Goal: Communication & Community: Answer question/provide support

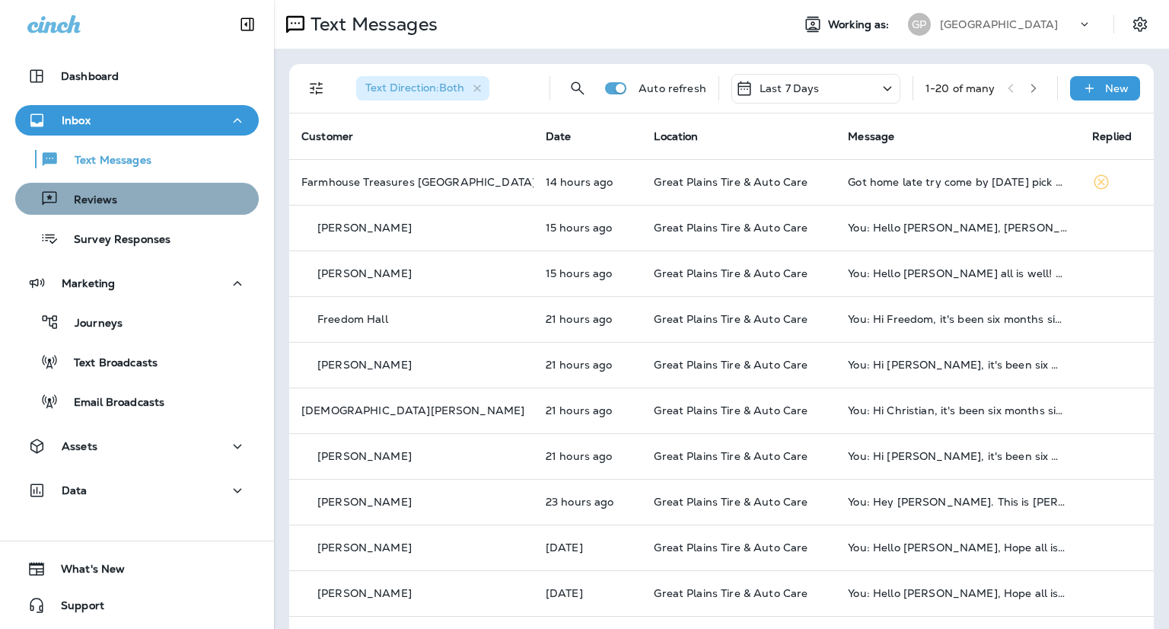
click at [146, 202] on div "Reviews" at bounding box center [136, 198] width 231 height 23
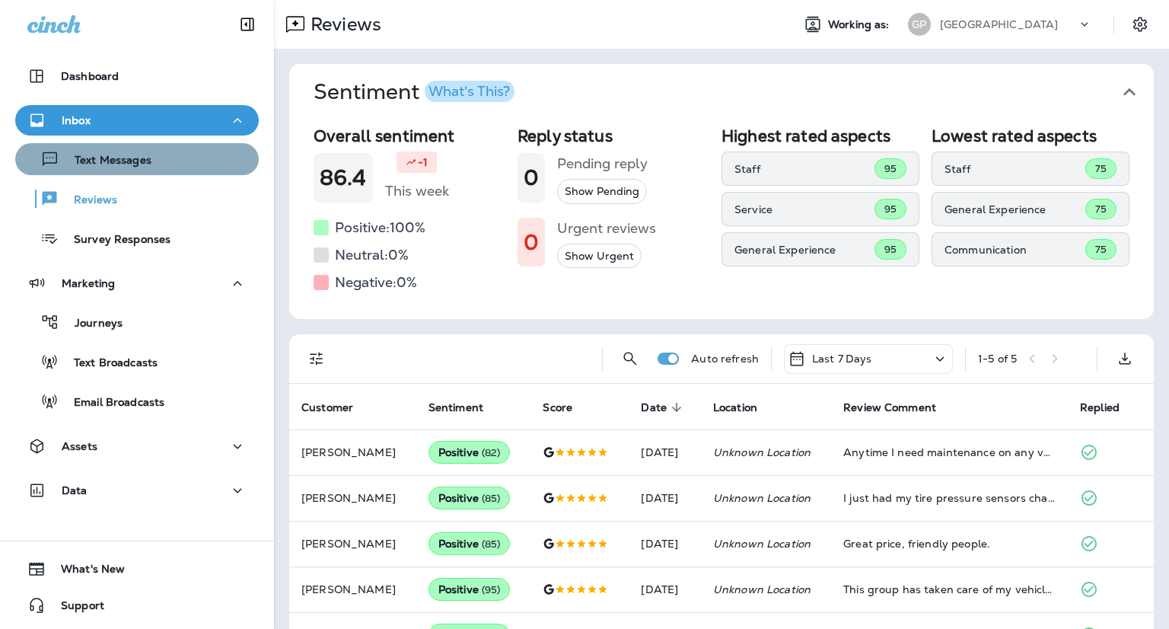
click at [143, 159] on p "Text Messages" at bounding box center [105, 161] width 92 height 14
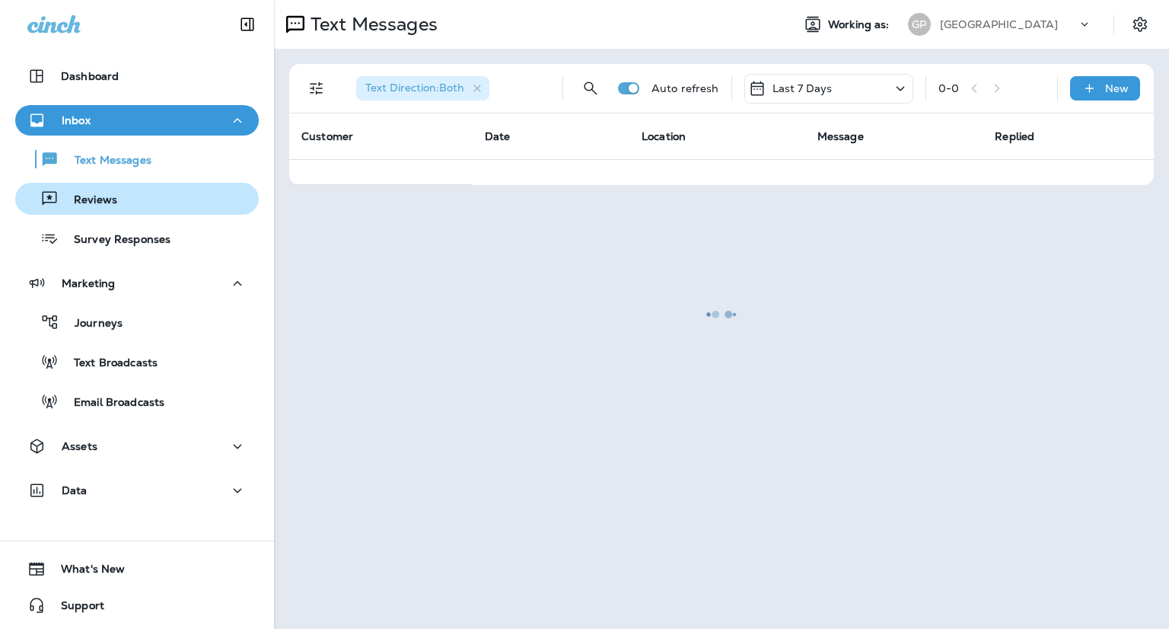
click at [134, 204] on div "Reviews" at bounding box center [136, 198] width 231 height 23
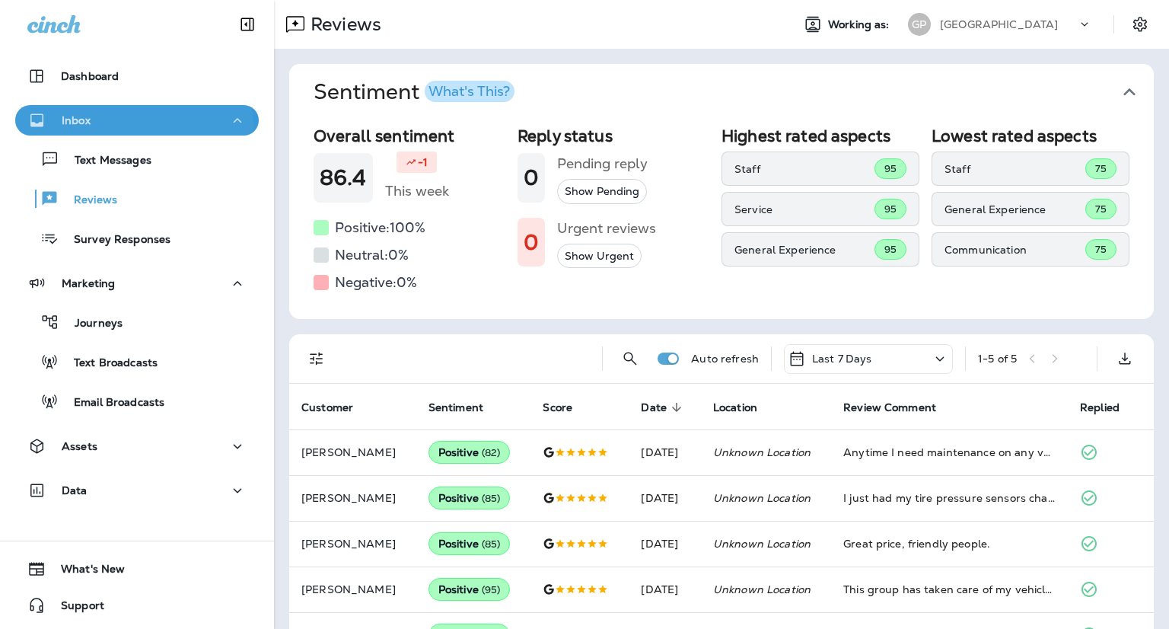
click at [120, 126] on div "Inbox" at bounding box center [136, 120] width 219 height 19
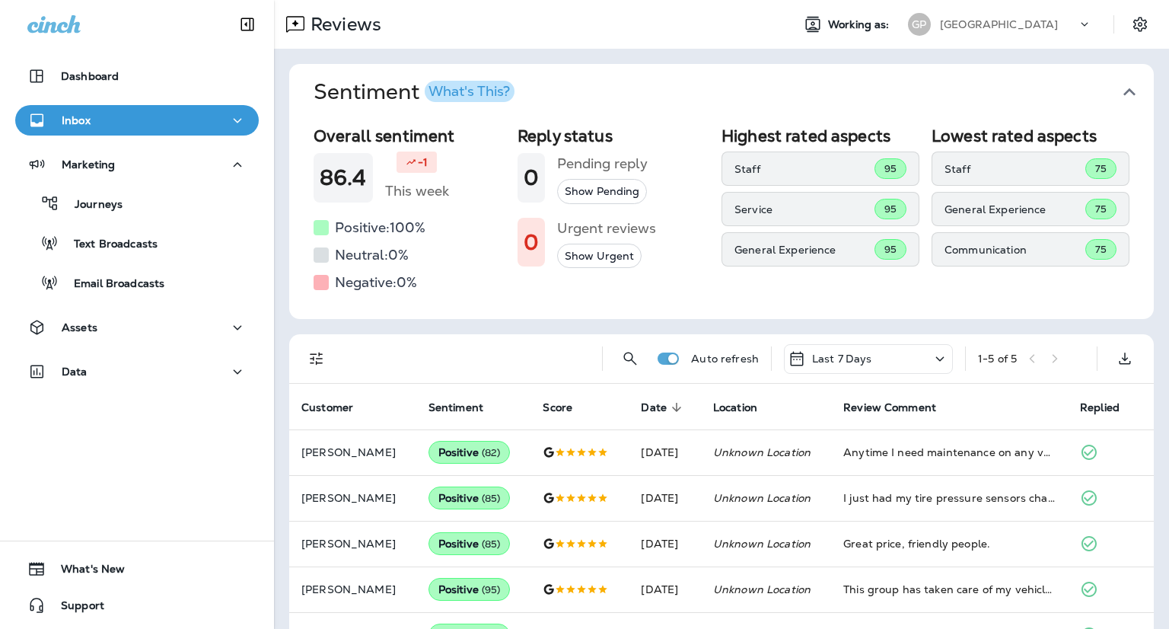
click at [122, 132] on button "Inbox" at bounding box center [136, 120] width 243 height 30
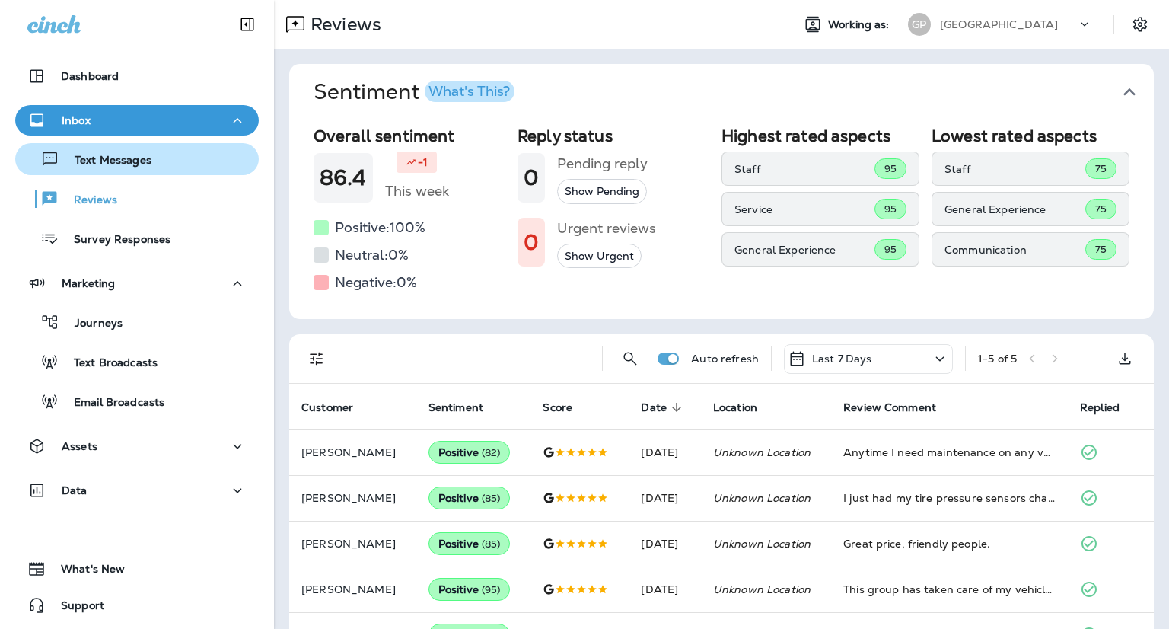
click at [127, 154] on p "Text Messages" at bounding box center [105, 161] width 92 height 14
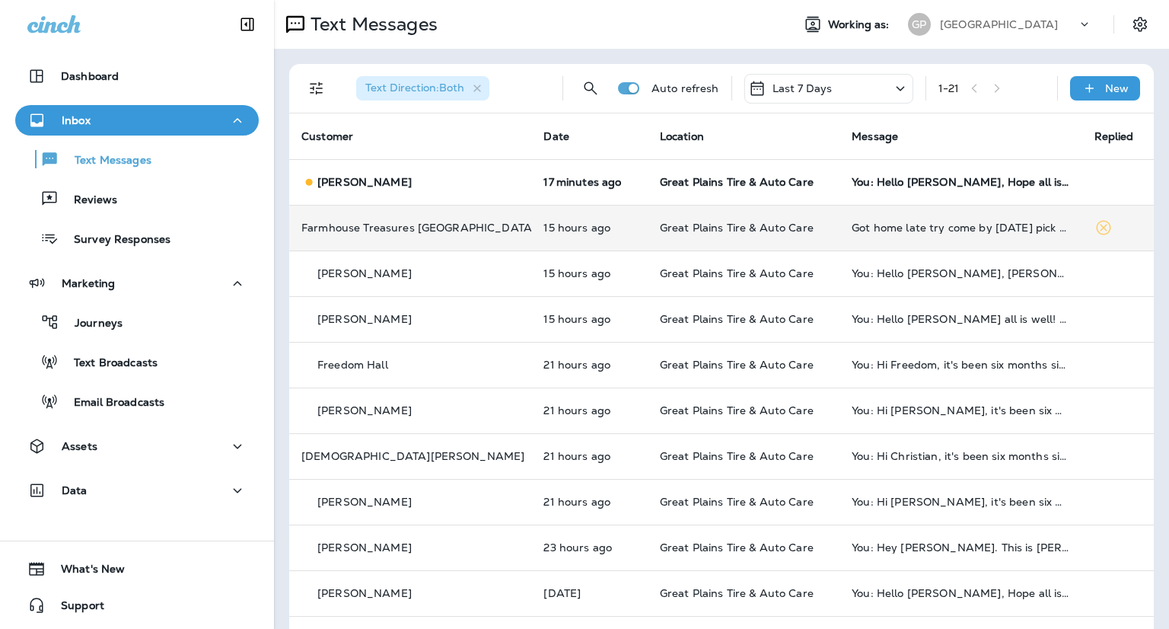
click at [938, 234] on td "Got home late try come by [DATE] pick up my tire" at bounding box center [960, 228] width 242 height 46
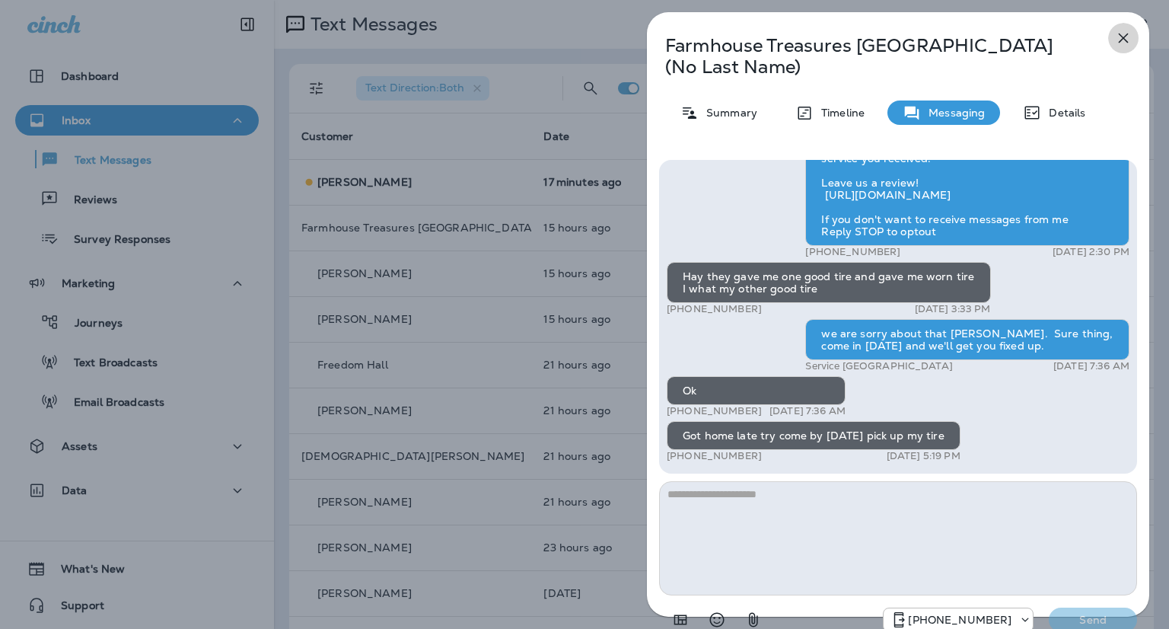
click at [1130, 39] on icon "button" at bounding box center [1123, 38] width 18 height 18
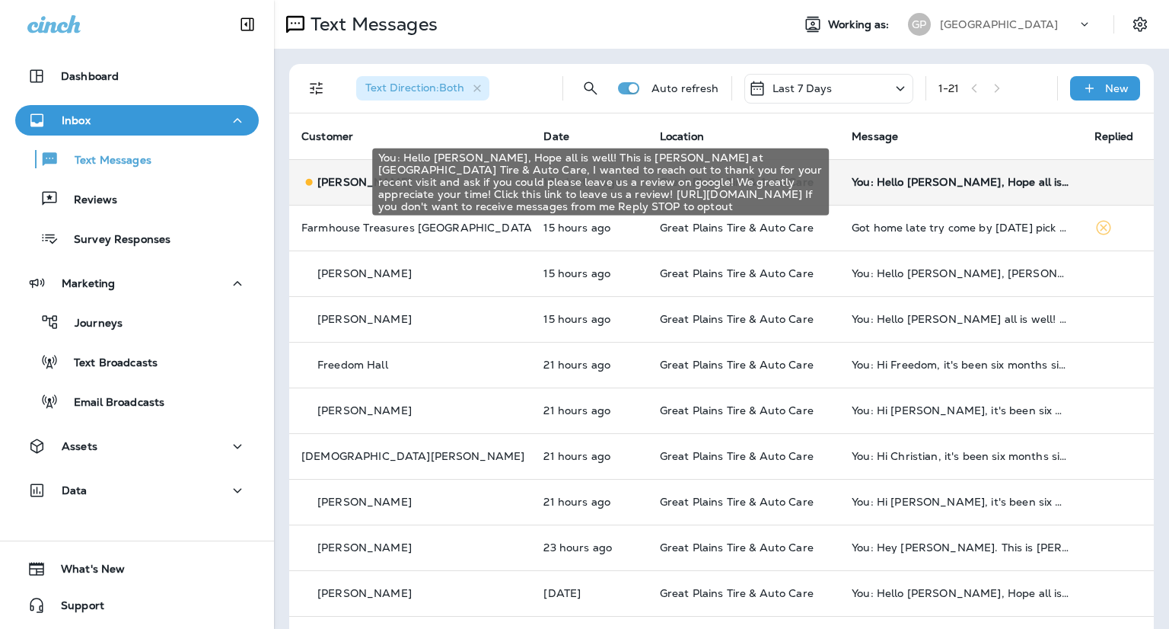
click at [953, 187] on div "You: Hello [PERSON_NAME], Hope all is well! This is [PERSON_NAME] at [GEOGRAPHI…" at bounding box center [960, 182] width 218 height 12
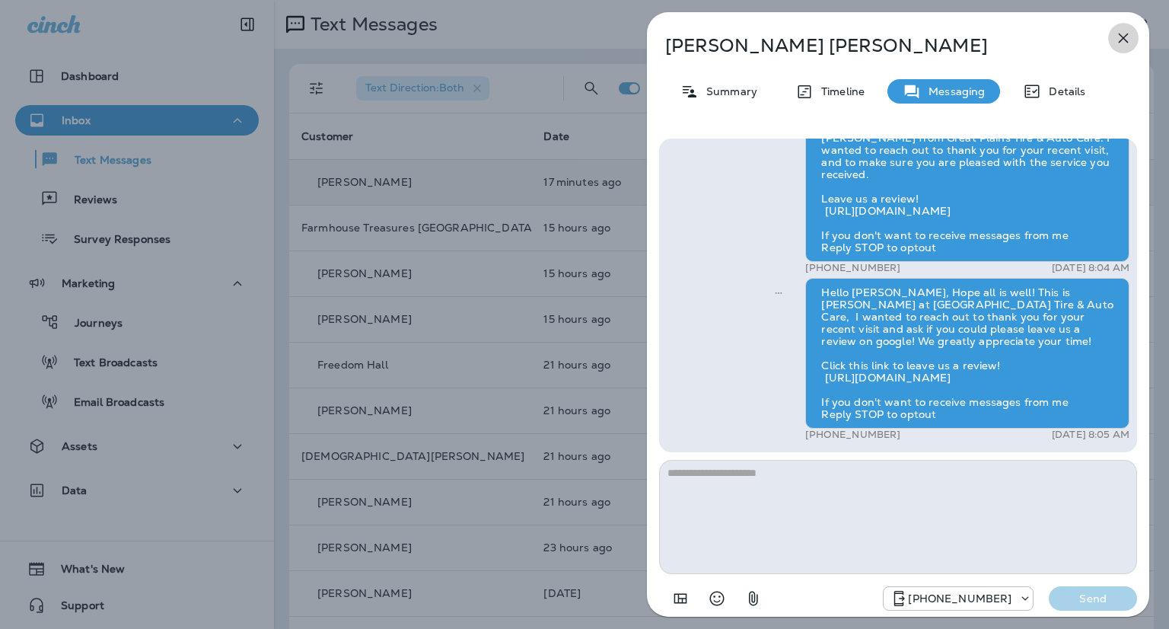
click at [1124, 34] on icon "button" at bounding box center [1123, 38] width 18 height 18
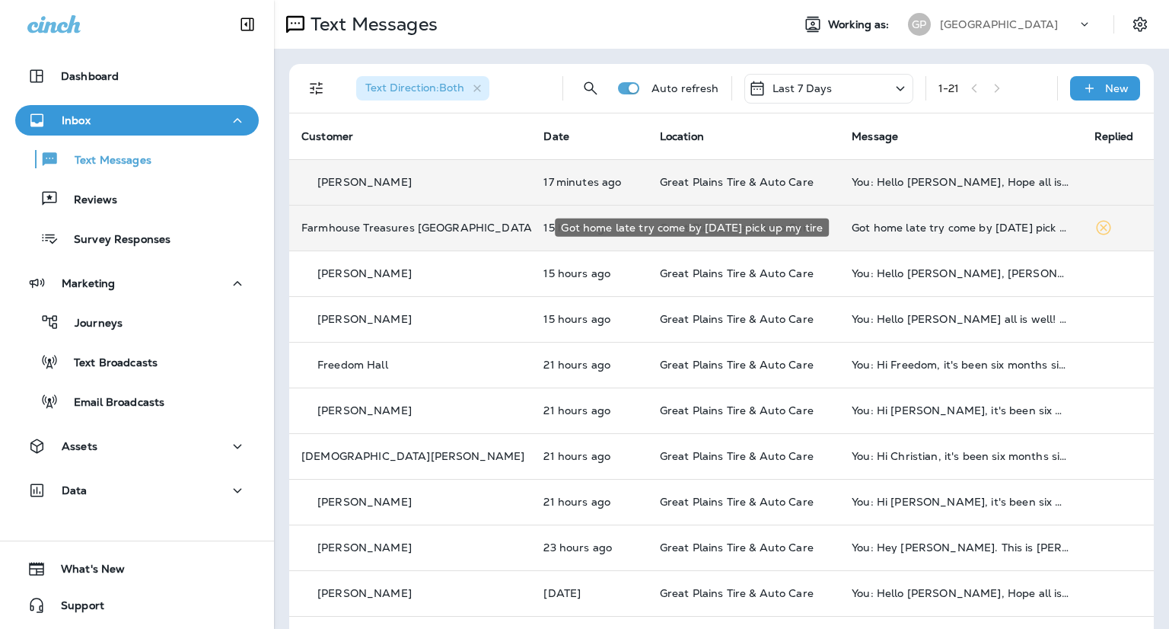
click at [898, 226] on div "Got home late try come by [DATE] pick up my tire" at bounding box center [960, 227] width 218 height 12
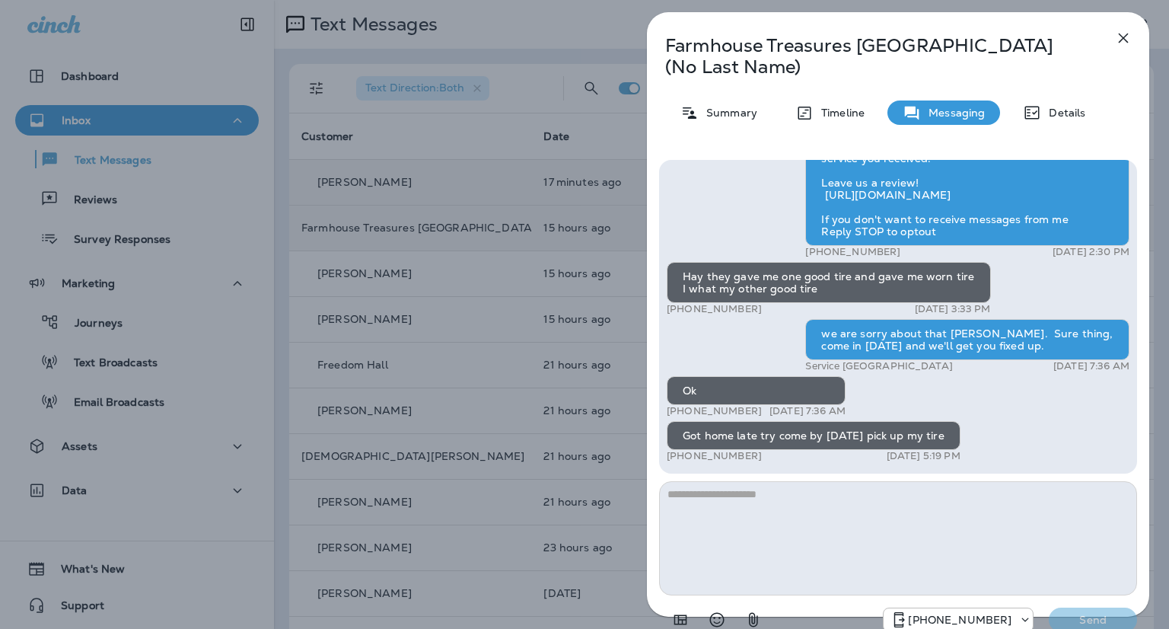
click at [752, 526] on textarea at bounding box center [898, 538] width 478 height 114
type textarea "**********"
click at [1107, 610] on button "Send" at bounding box center [1093, 619] width 88 height 24
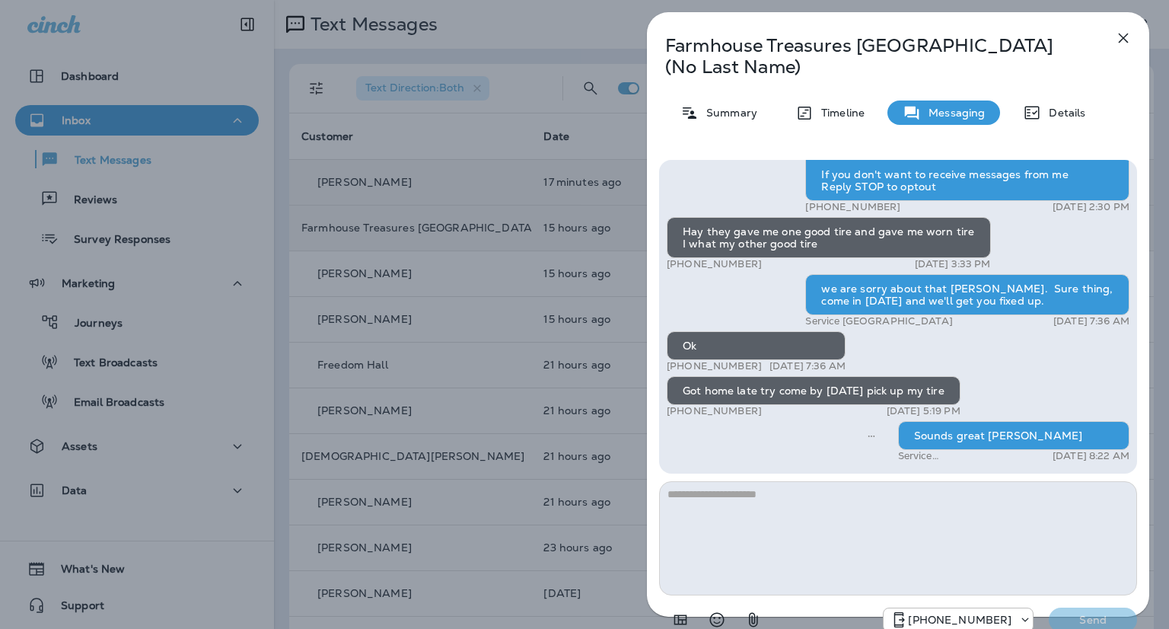
click at [523, 43] on div "Farmhouse Treasures Antique Mall (No Last Name) Summary Timeline Messaging Deta…" at bounding box center [584, 314] width 1169 height 629
